Goal: Task Accomplishment & Management: Use online tool/utility

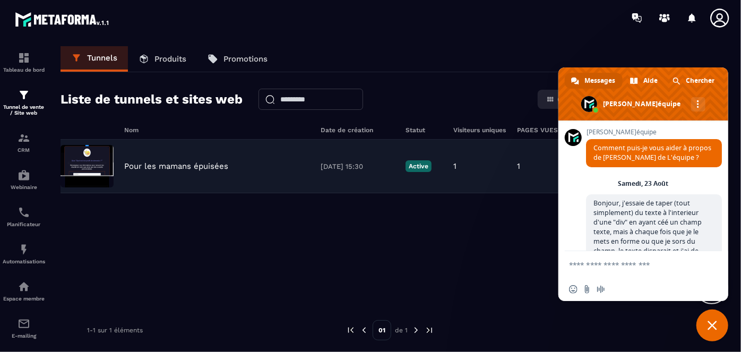
scroll to position [3369, 0]
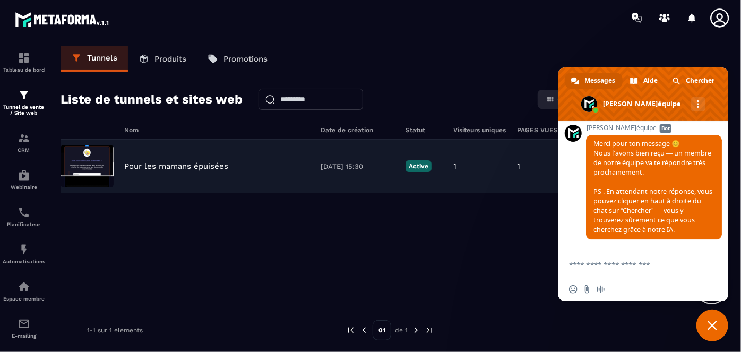
click at [154, 168] on p "Pour les mamans épuisées" at bounding box center [176, 166] width 104 height 10
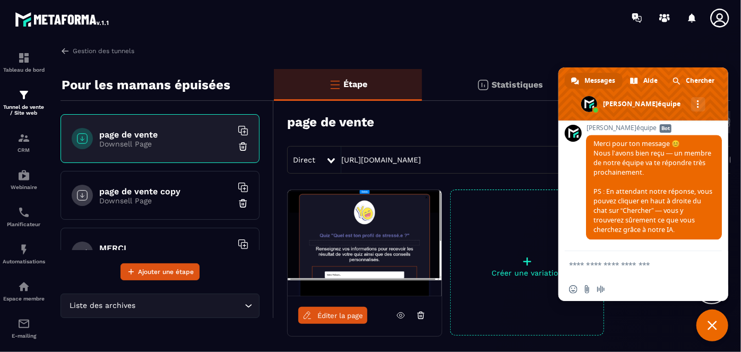
click at [320, 312] on span "Éditer la page" at bounding box center [340, 315] width 46 height 8
